Goal: Information Seeking & Learning: Learn about a topic

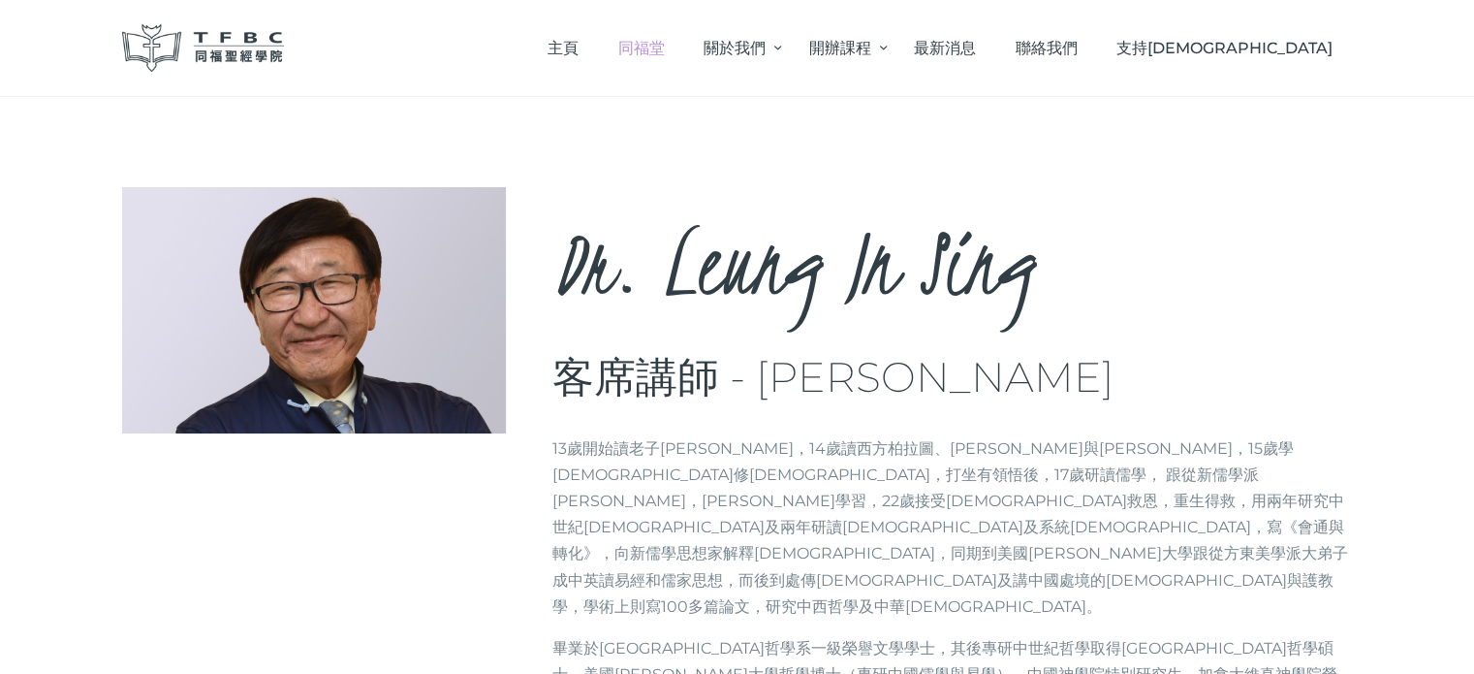
click at [665, 47] on span "同福堂" at bounding box center [641, 48] width 47 height 18
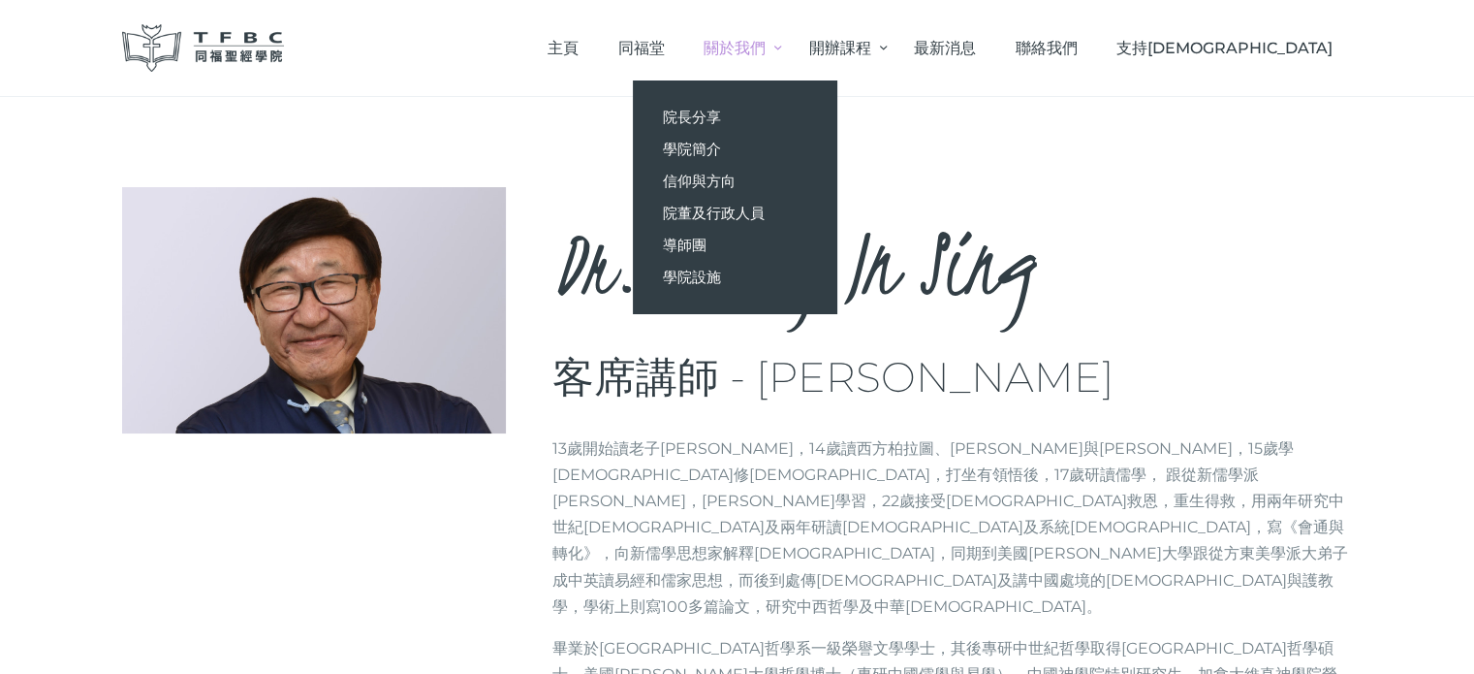
click at [766, 57] on span "關於我們" at bounding box center [735, 48] width 62 height 18
click at [720, 115] on span "院長分享" at bounding box center [691, 117] width 58 height 18
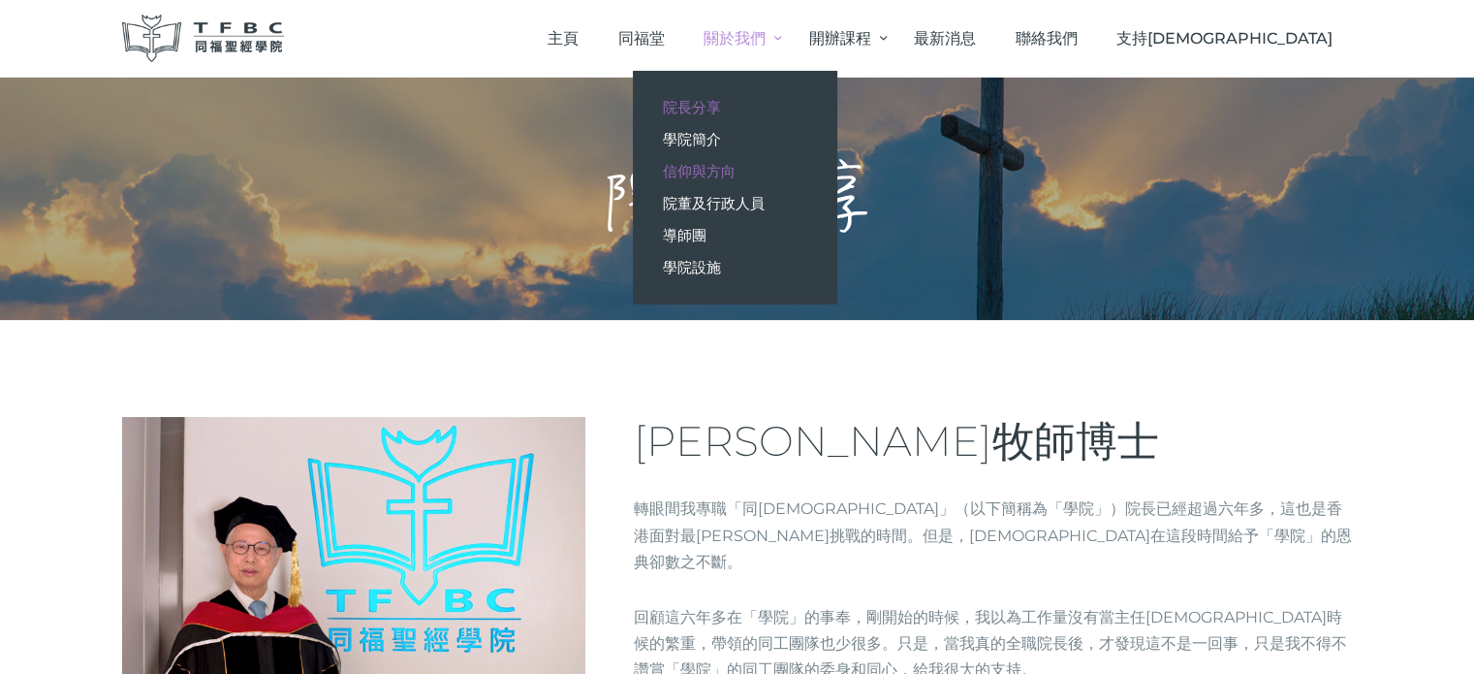
click at [833, 160] on link "信仰與方向" at bounding box center [735, 171] width 204 height 32
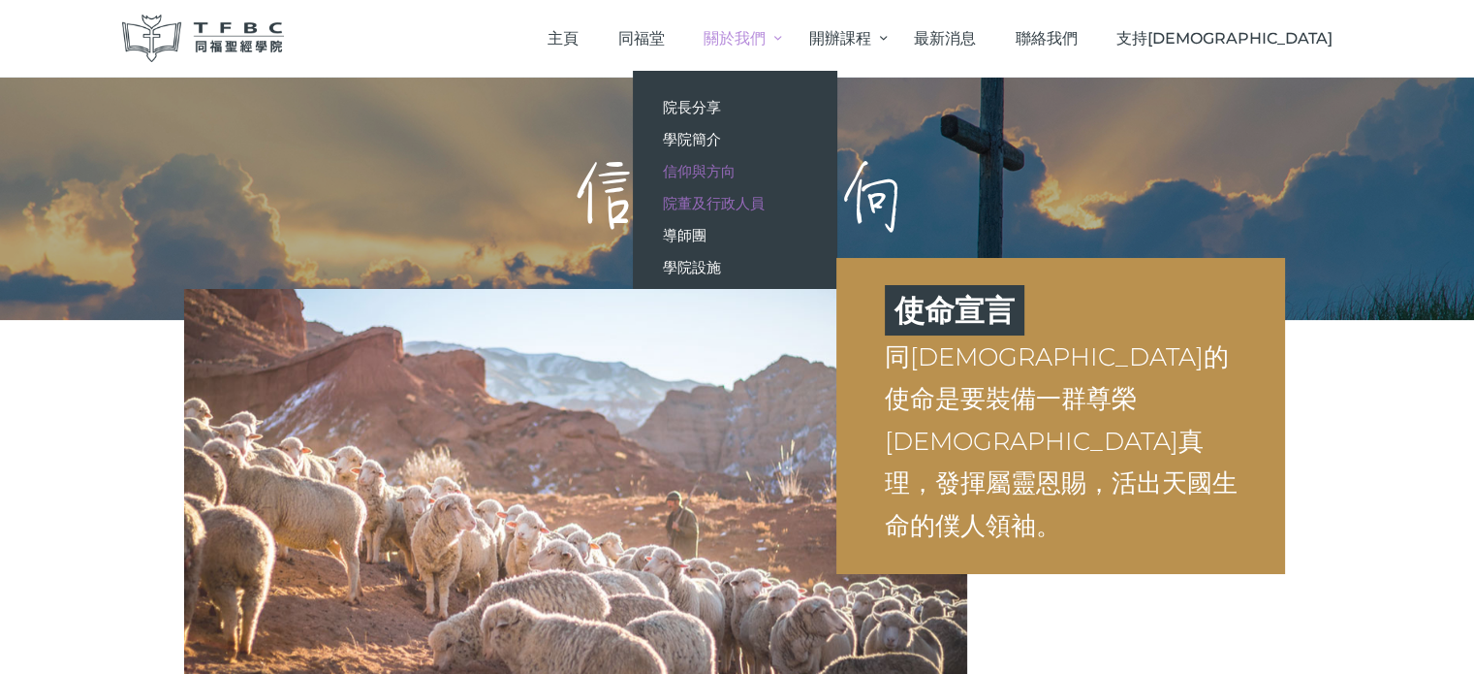
click at [764, 204] on span "院董及行政人員" at bounding box center [713, 203] width 102 height 18
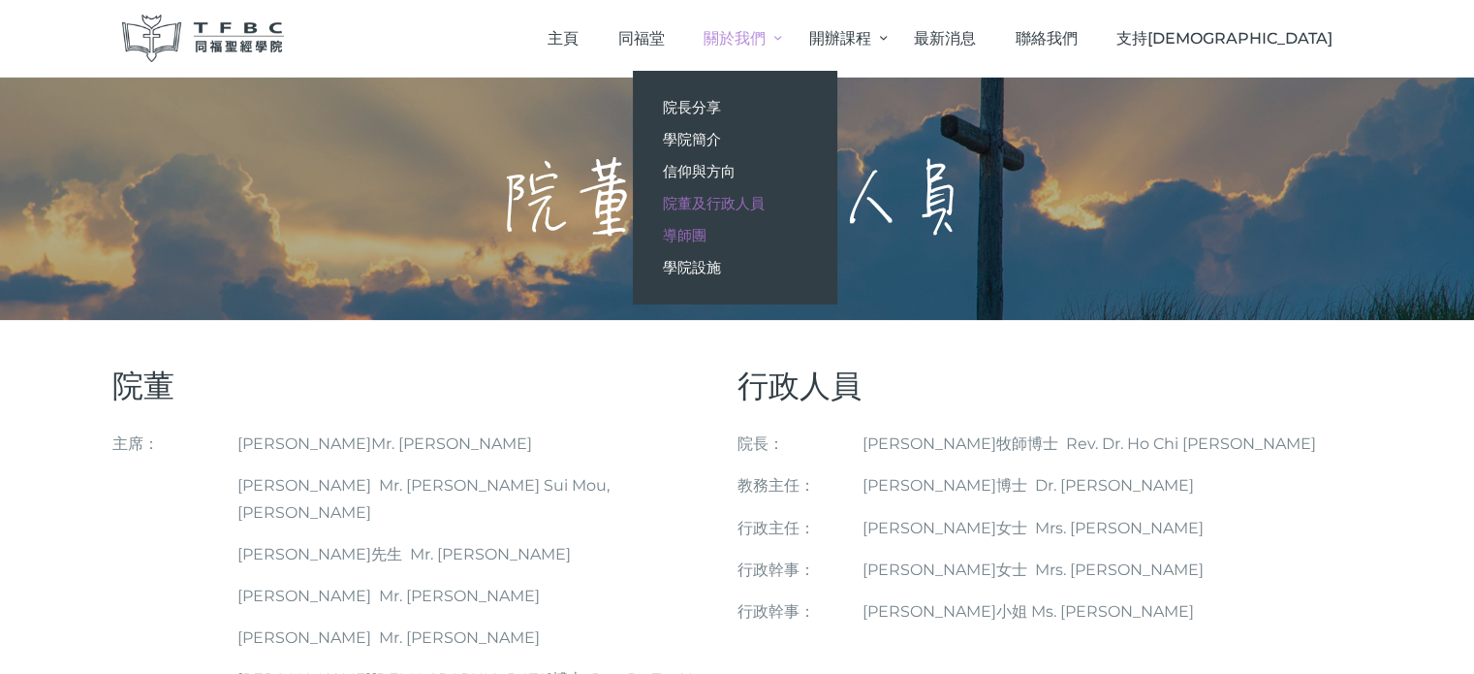
click at [706, 233] on span "導師團" at bounding box center [684, 235] width 44 height 18
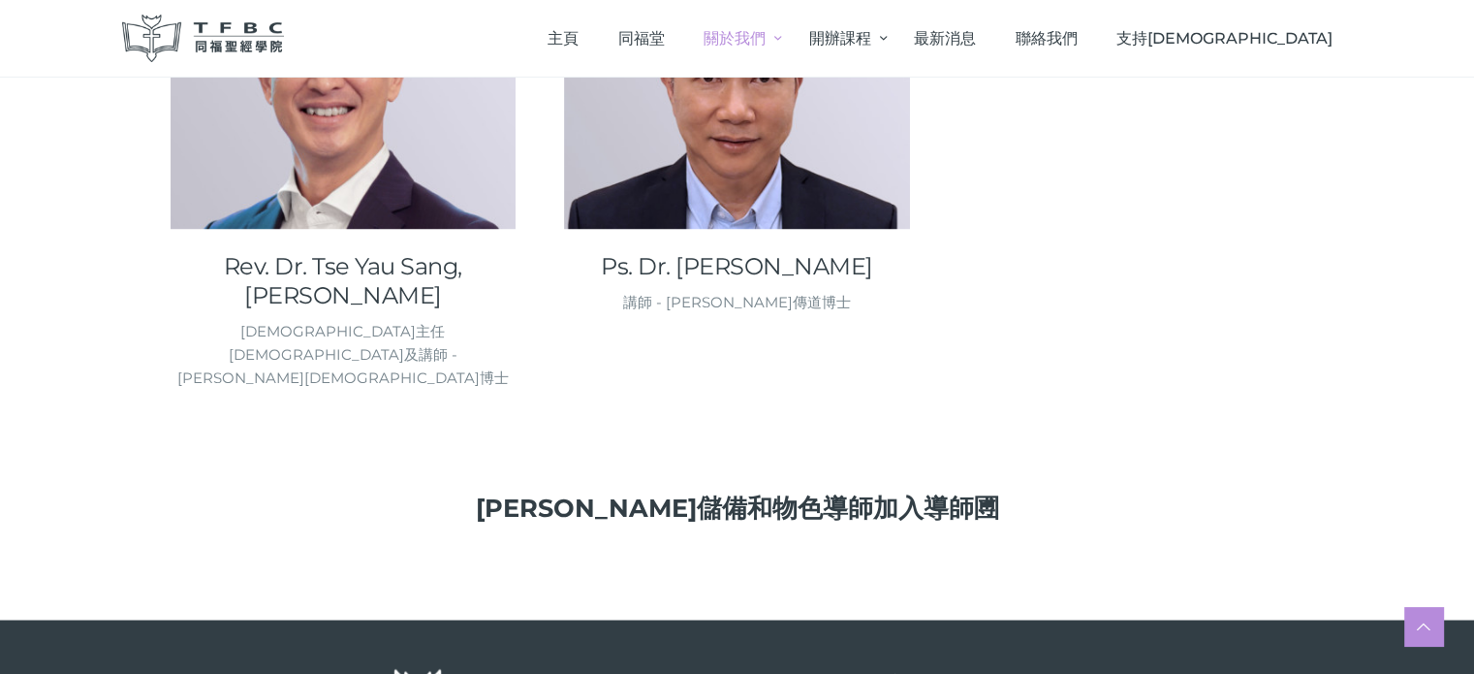
scroll to position [3137, 0]
